Goal: Information Seeking & Learning: Learn about a topic

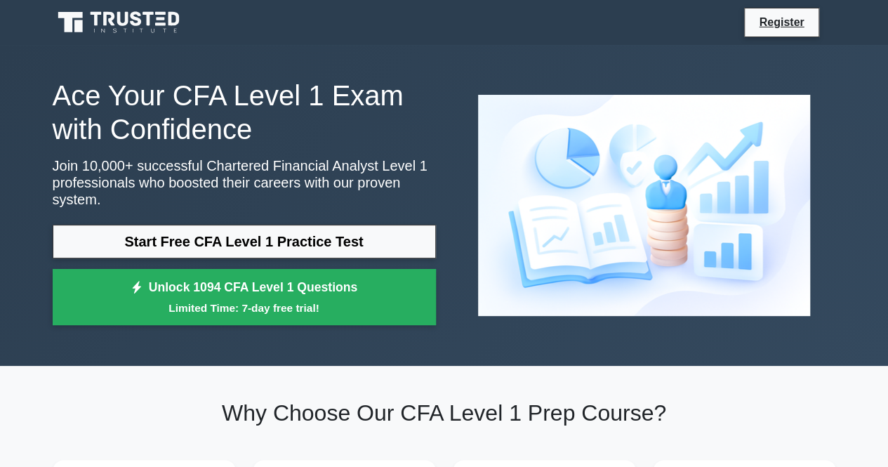
scroll to position [146, 0]
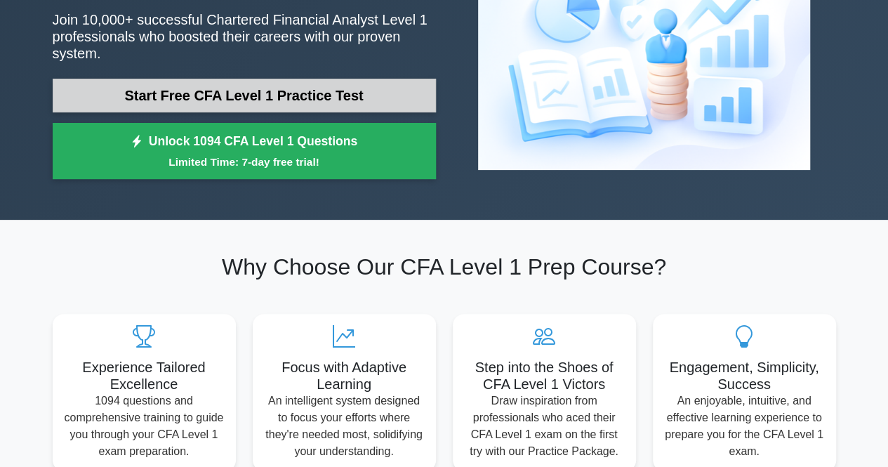
click at [357, 81] on link "Start Free CFA Level 1 Practice Test" at bounding box center [244, 96] width 383 height 34
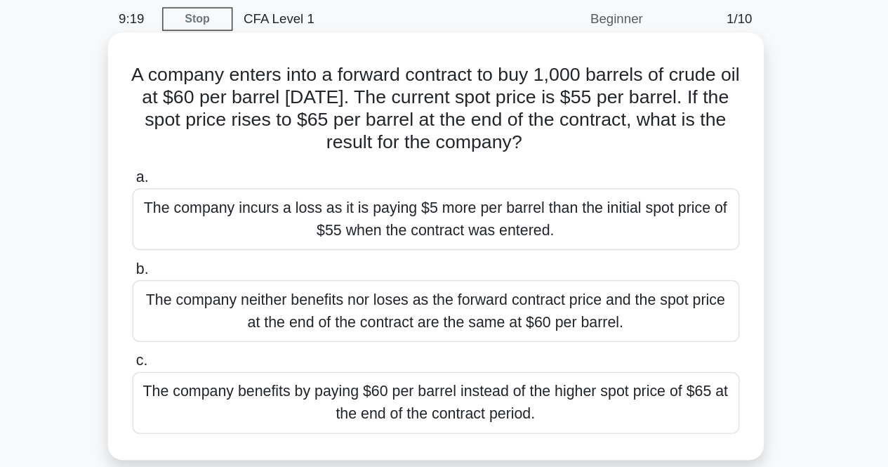
click at [457, 357] on div "The company benefits by paying $60 per barrel instead of the higher spot price …" at bounding box center [444, 356] width 455 height 46
click at [217, 329] on input "c. The company benefits by paying $60 per barrel instead of the higher spot pri…" at bounding box center [217, 324] width 0 height 9
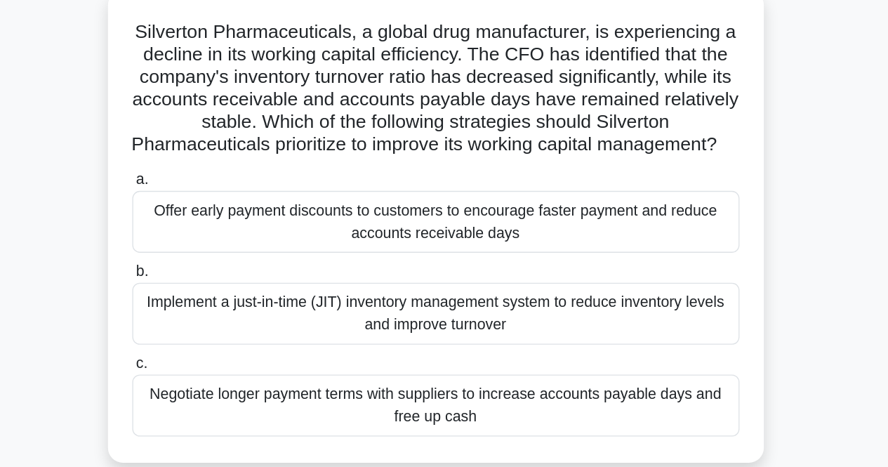
scroll to position [74, 0]
